Goal: Check status: Check status

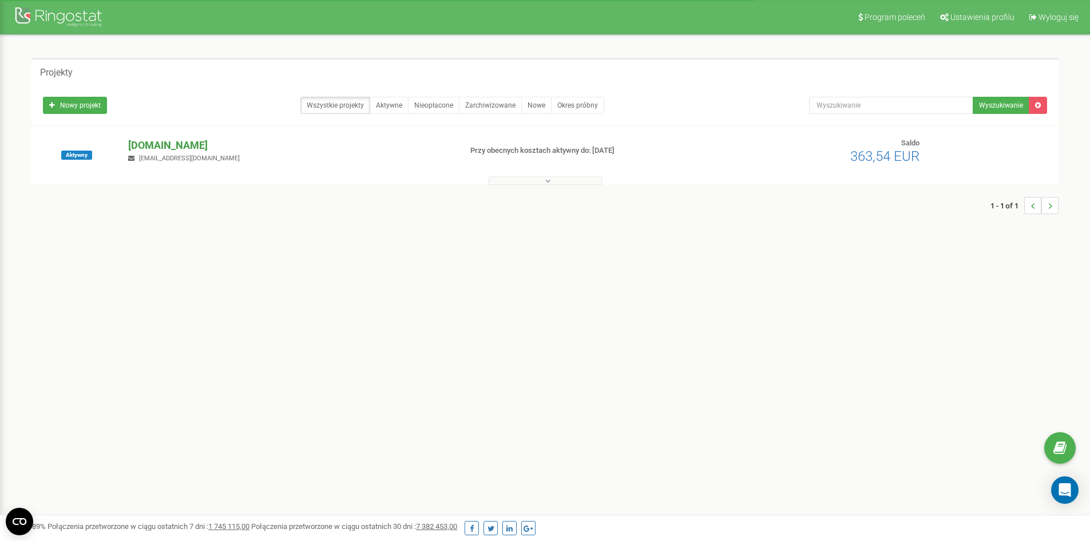
click at [172, 145] on p "[DOMAIN_NAME]" at bounding box center [289, 145] width 323 height 15
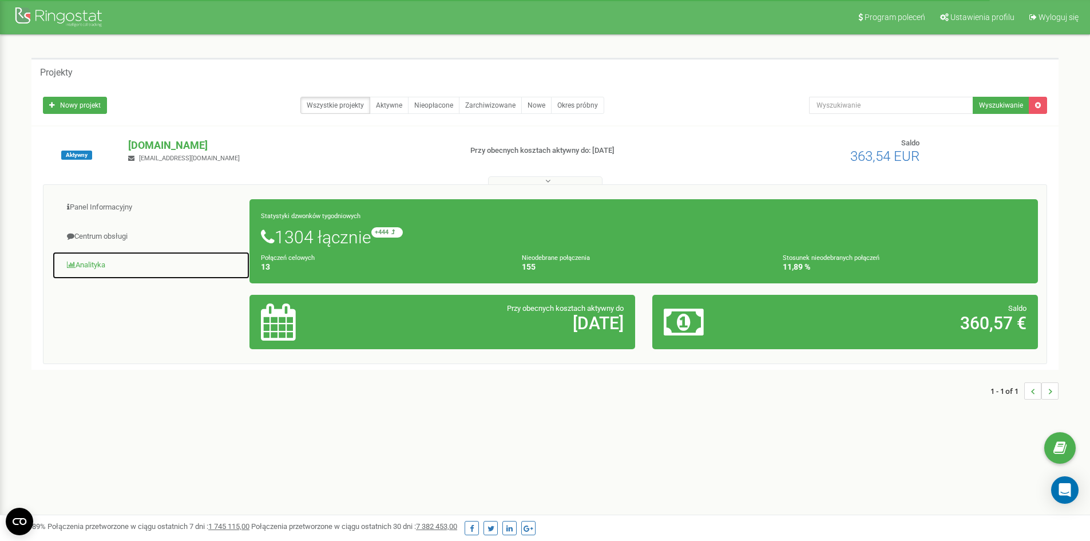
click at [101, 269] on link "Analityka" at bounding box center [151, 265] width 198 height 28
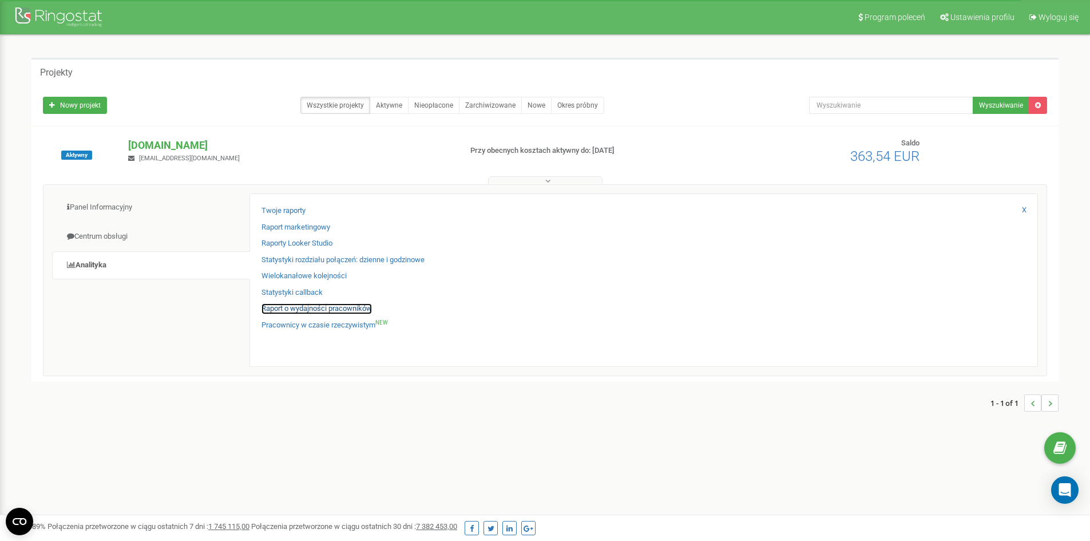
click at [347, 310] on link "Raport o wydajności pracowników" at bounding box center [316, 308] width 110 height 11
click at [350, 310] on link "Raport o wydajności pracowników" at bounding box center [316, 308] width 110 height 11
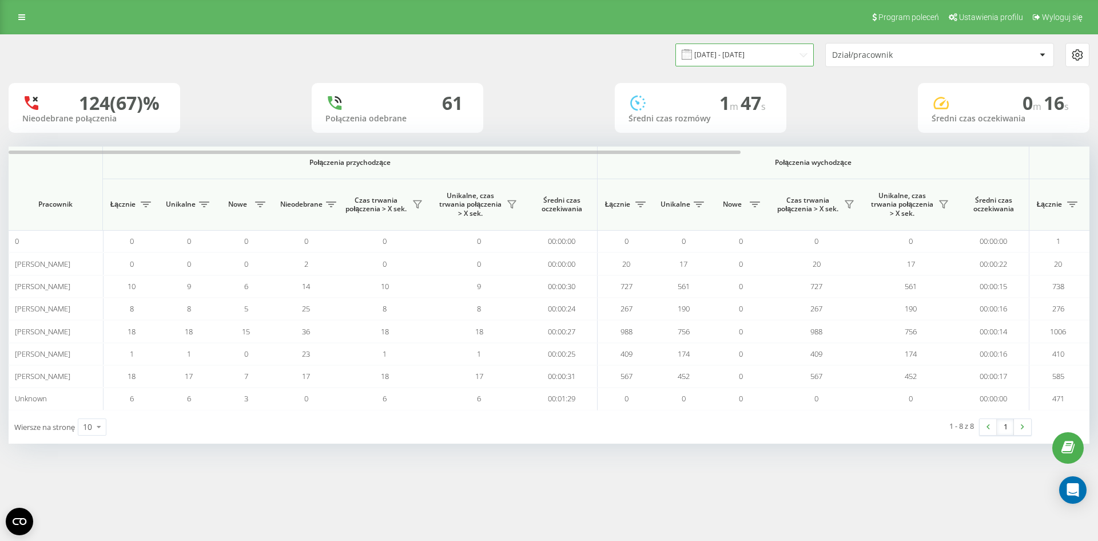
click at [726, 46] on input "22.08.2025 - 22.09.2025" at bounding box center [745, 54] width 138 height 22
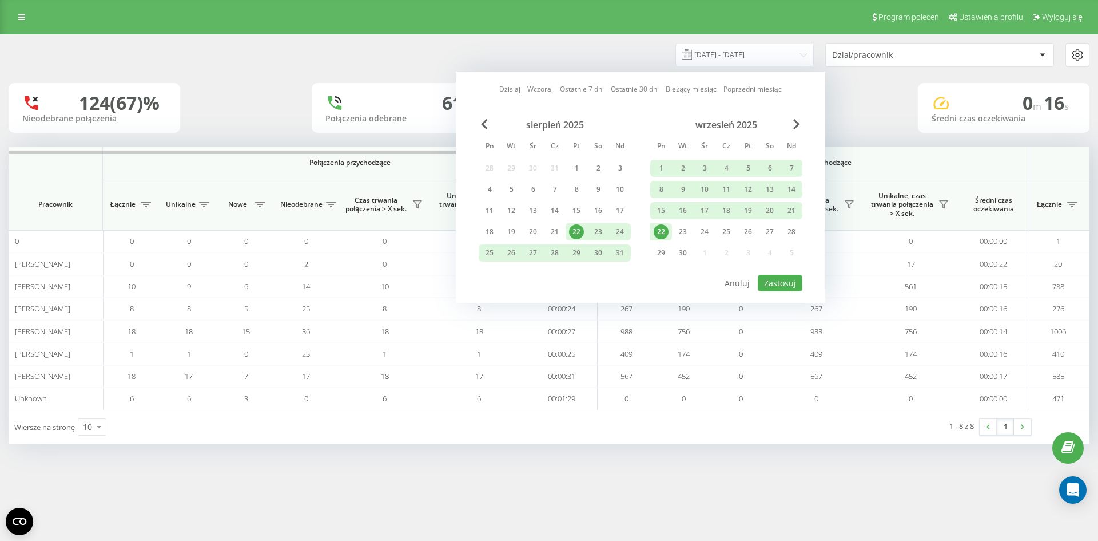
click at [660, 232] on div "22" at bounding box center [661, 231] width 15 height 15
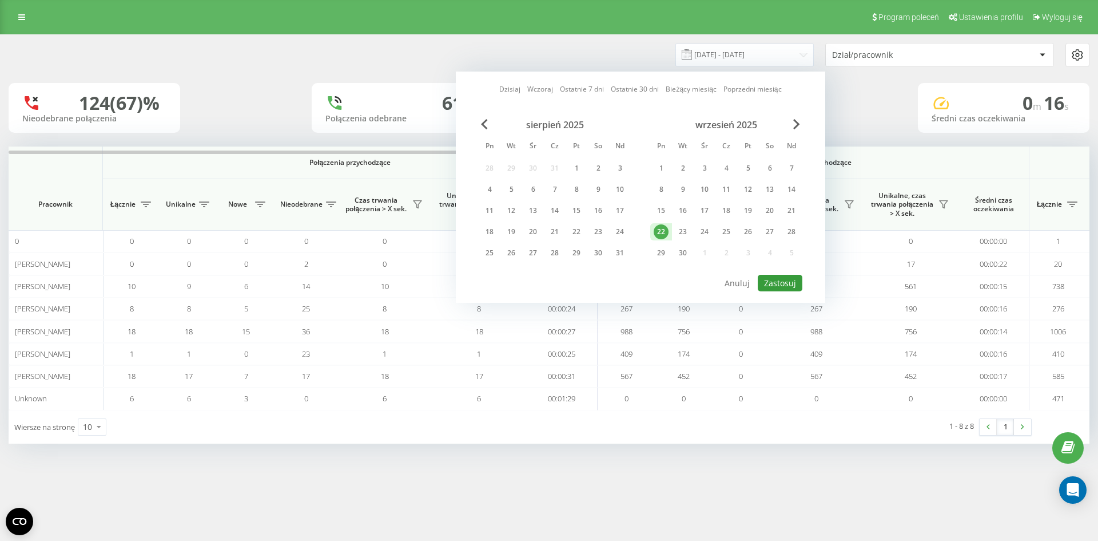
click at [795, 285] on button "Zastosuj" at bounding box center [780, 283] width 45 height 17
type input "22.09.2025 - 22.09.2025"
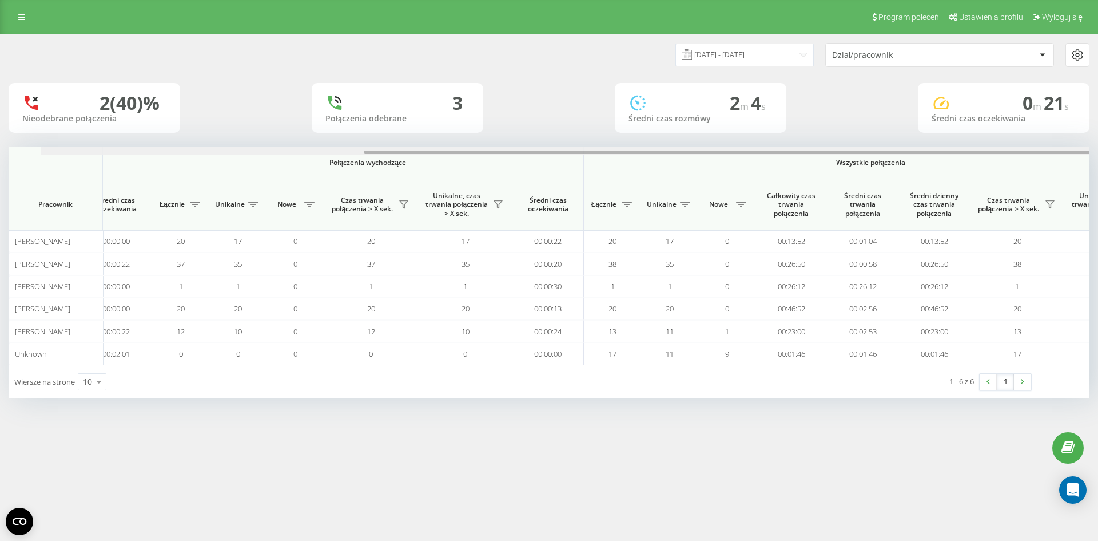
scroll to position [0, 515]
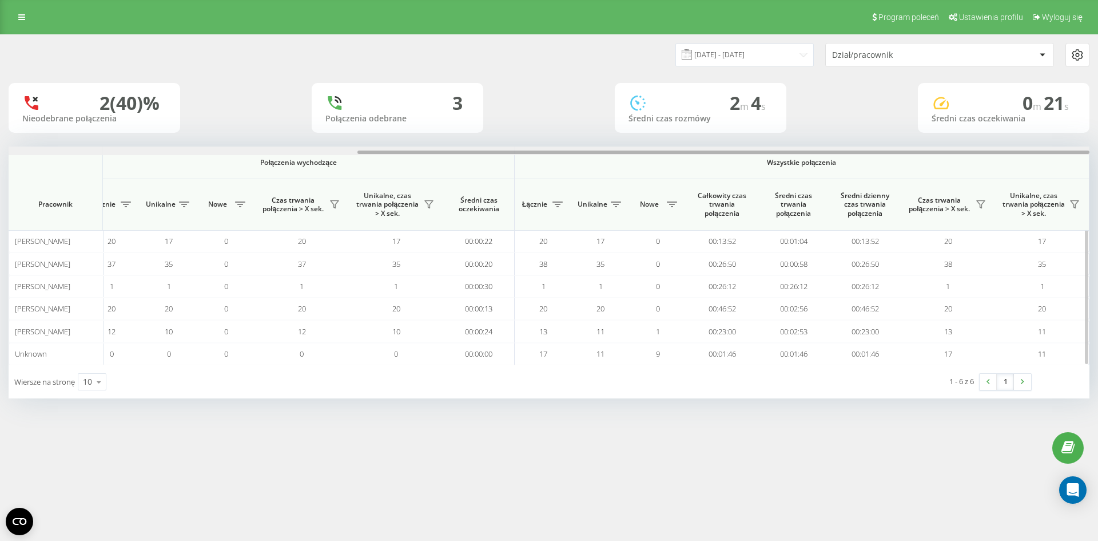
drag, startPoint x: 568, startPoint y: 153, endPoint x: 1002, endPoint y: 152, distance: 434.2
click at [1002, 152] on div at bounding box center [724, 151] width 732 height 3
